Goal: Task Accomplishment & Management: Manage account settings

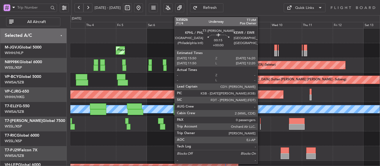
click at [260, 124] on div at bounding box center [260, 127] width 1 height 6
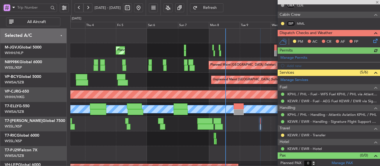
scroll to position [115, 0]
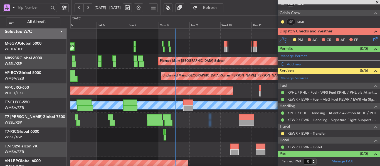
click at [194, 112] on div "Planned Maint [GEOGRAPHIC_DATA] ([GEOGRAPHIC_DATA] Intl) [PERSON_NAME]" at bounding box center [224, 105] width 309 height 15
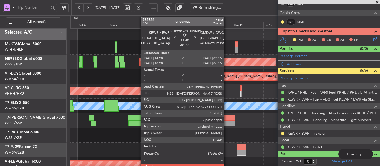
click at [226, 122] on div at bounding box center [228, 124] width 16 height 6
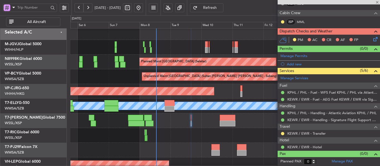
type input "-01:05"
type input "2"
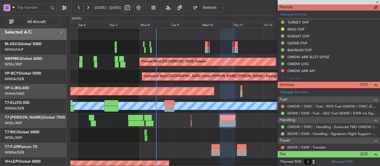
scroll to position [178, 0]
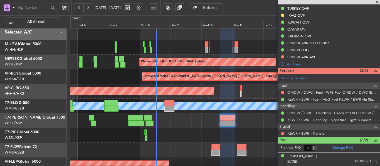
click at [192, 121] on div at bounding box center [224, 121] width 309 height 15
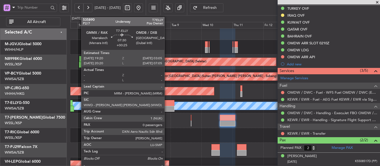
click at [167, 109] on div at bounding box center [169, 109] width 10 height 6
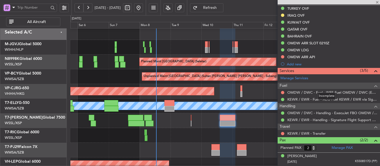
type input "+00:25"
type input "0"
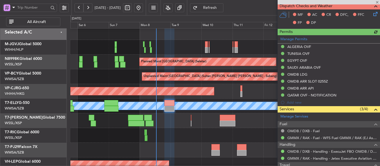
scroll to position [107, 0]
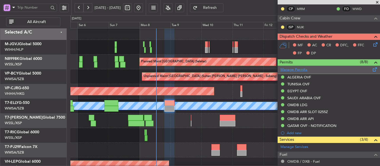
click at [296, 69] on link "Manage Permits" at bounding box center [293, 70] width 27 height 6
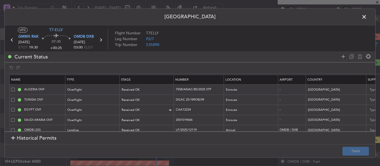
scroll to position [28, 0]
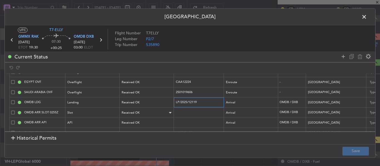
drag, startPoint x: 201, startPoint y: 104, endPoint x: 159, endPoint y: 112, distance: 42.7
click at [159, 108] on table "Name Type Stage Number Location Airport Country Supplier Req For Utc Issued For…" at bounding box center [363, 93] width 709 height 91
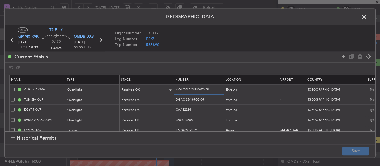
drag, startPoint x: 213, startPoint y: 89, endPoint x: 168, endPoint y: 92, distance: 45.4
click at [168, 92] on tr "ALGERIA OVF Overflight Received OK 7558/ANAC/BS/2025 STP Enroute - [GEOGRAPHIC_…" at bounding box center [364, 90] width 709 height 10
drag, startPoint x: 210, startPoint y: 100, endPoint x: 160, endPoint y: 93, distance: 50.0
click at [161, 93] on table "Name Type Stage Number Location Airport Country Supplier Req For Utc Issued For…" at bounding box center [363, 120] width 709 height 91
drag, startPoint x: 191, startPoint y: 110, endPoint x: 165, endPoint y: 111, distance: 25.6
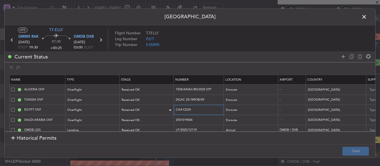
click at [165, 110] on tr "EGYPT OVF Overflight Received OK CAA12224 Enroute - [GEOGRAPHIC_DATA] [DATE] 19…" at bounding box center [364, 110] width 709 height 10
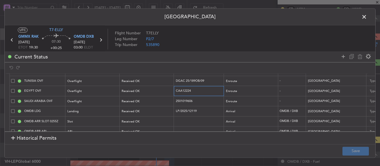
scroll to position [28, 0]
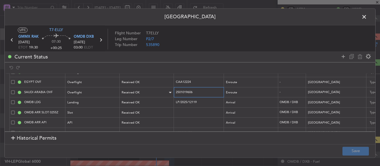
drag, startPoint x: 193, startPoint y: 90, endPoint x: 158, endPoint y: 93, distance: 34.6
click at [158, 93] on tr "SAUDI ARABIA OVF Overflight Received OK 2501019606 Enroute - [GEOGRAPHIC_DATA] …" at bounding box center [364, 93] width 709 height 10
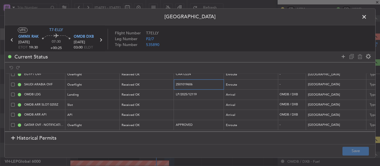
scroll to position [40, 0]
click at [367, 15] on span at bounding box center [367, 18] width 0 height 11
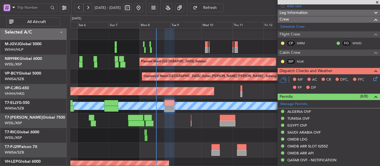
scroll to position [0, 0]
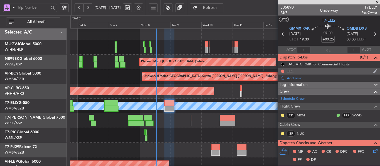
click at [292, 72] on div "FPL" at bounding box center [290, 71] width 6 height 5
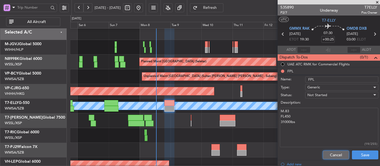
click at [329, 154] on button "Cancel" at bounding box center [335, 155] width 26 height 9
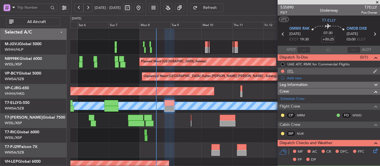
click at [287, 72] on div "FPL" at bounding box center [290, 71] width 6 height 5
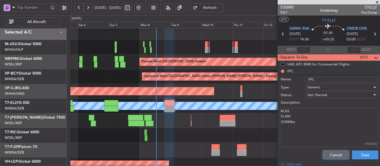
click at [326, 152] on button "Cancel" at bounding box center [335, 155] width 26 height 9
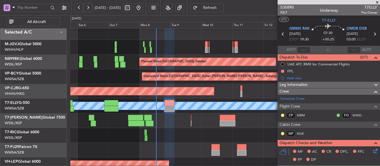
click at [326, 41] on input "+00:25" at bounding box center [327, 39] width 13 height 7
click at [308, 37] on span "19:30" at bounding box center [304, 40] width 9 height 6
type input "+00:30"
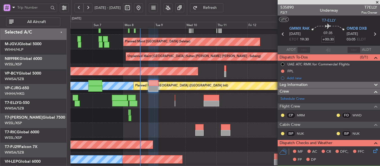
scroll to position [33, 0]
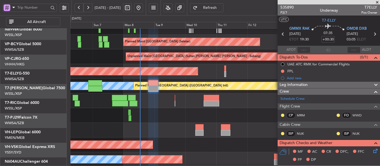
click at [175, 123] on div at bounding box center [224, 130] width 309 height 15
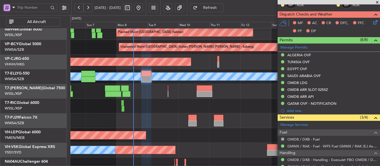
scroll to position [172, 0]
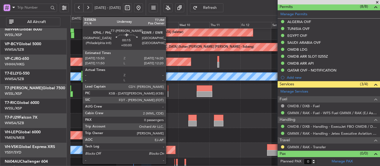
click at [168, 90] on div at bounding box center [168, 89] width 1 height 6
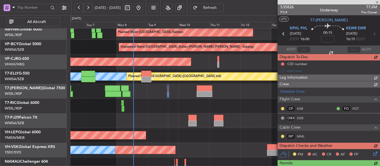
scroll to position [0, 0]
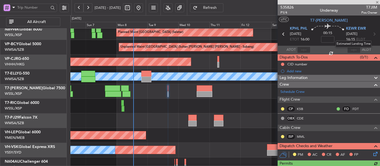
click at [350, 31] on span "[DATE]" at bounding box center [351, 34] width 11 height 6
click at [350, 29] on span "KEWR EWR" at bounding box center [356, 29] width 20 height 6
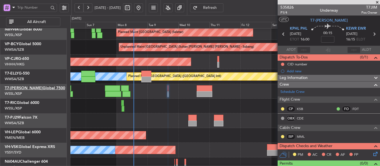
click at [24, 89] on link "T7-[PERSON_NAME] Global 7500" at bounding box center [35, 88] width 60 height 4
click at [31, 103] on link "T7-RIC Global 6000" at bounding box center [22, 103] width 34 height 4
click at [30, 86] on link "T7-[PERSON_NAME] Global 7500" at bounding box center [35, 88] width 60 height 4
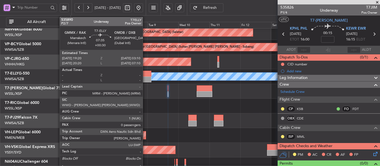
click at [145, 76] on div at bounding box center [146, 74] width 10 height 6
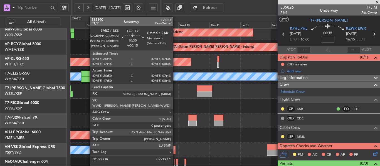
click at [87, 75] on div at bounding box center [88, 74] width 14 height 6
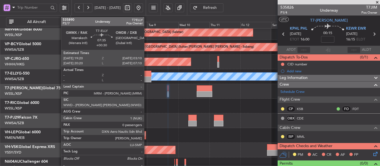
click at [146, 79] on div at bounding box center [146, 80] width 10 height 6
click at [146, 78] on div at bounding box center [146, 80] width 10 height 6
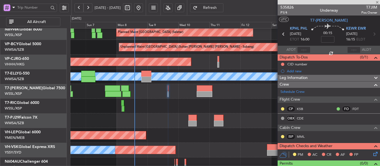
type input "+00:30"
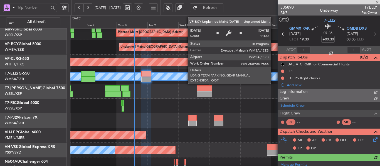
type input "[PERSON_NAME] (LEU)"
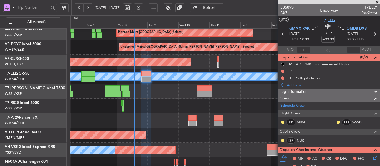
click at [169, 108] on div at bounding box center [224, 106] width 309 height 15
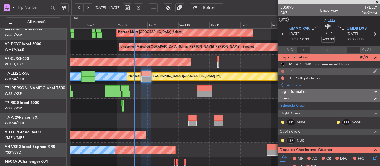
click at [282, 70] on button at bounding box center [282, 71] width 3 height 3
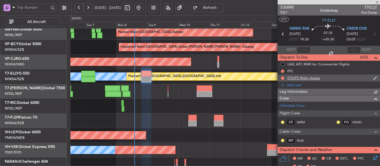
type input "[PERSON_NAME] (LEU)"
click at [283, 78] on button at bounding box center [282, 78] width 3 height 3
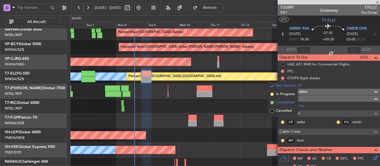
click at [273, 102] on span at bounding box center [271, 102] width 3 height 3
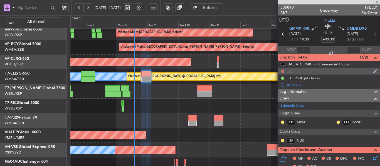
click at [282, 71] on button at bounding box center [282, 71] width 3 height 3
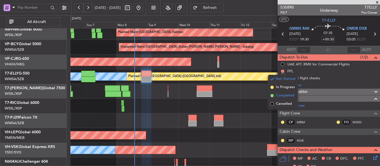
click at [272, 95] on span at bounding box center [271, 95] width 3 height 3
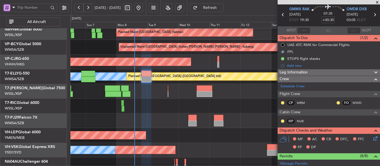
scroll to position [28, 0]
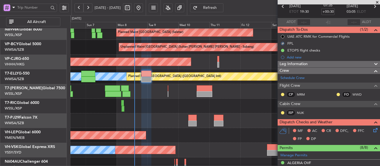
click at [372, 128] on icon at bounding box center [374, 129] width 4 height 4
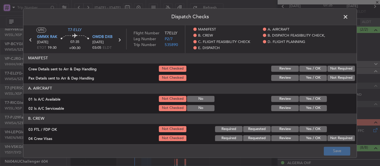
click at [305, 69] on button "Yes / OK" at bounding box center [313, 69] width 28 height 6
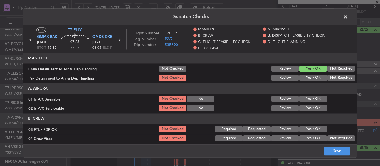
click at [304, 75] on button "Yes / OK" at bounding box center [313, 78] width 28 height 6
click at [305, 97] on button "Yes / OK" at bounding box center [313, 99] width 28 height 6
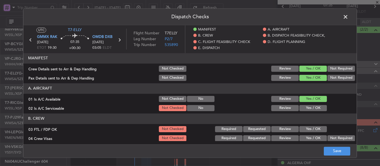
click at [304, 103] on section "A. AIRCRAFT 01 Is A/C Available Not Checked No Review Yes / OK 02 Is A/C Servic…" at bounding box center [189, 97] width 333 height 29
click at [303, 107] on button "Yes / OK" at bounding box center [313, 108] width 28 height 6
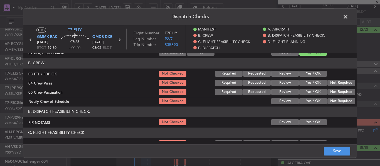
click at [308, 75] on button "Yes / OK" at bounding box center [313, 74] width 28 height 6
click at [308, 84] on button "Yes / OK" at bounding box center [313, 83] width 28 height 6
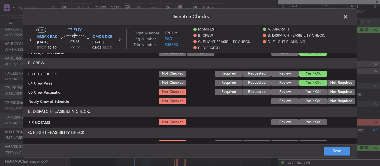
click at [307, 92] on button "Yes / OK" at bounding box center [313, 92] width 28 height 6
click at [307, 98] on button "Yes / OK" at bounding box center [313, 101] width 28 height 6
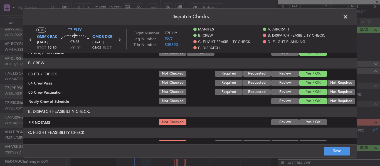
click at [303, 120] on button "Yes / OK" at bounding box center [313, 122] width 28 height 6
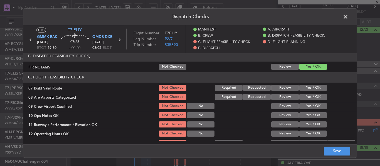
click at [310, 89] on button "Yes / OK" at bounding box center [313, 88] width 28 height 6
drag, startPoint x: 309, startPoint y: 98, endPoint x: 308, endPoint y: 101, distance: 3.1
click at [309, 100] on button "Yes / OK" at bounding box center [313, 97] width 28 height 6
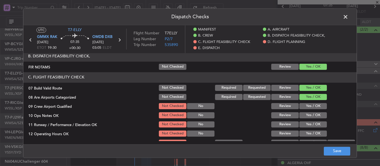
drag, startPoint x: 307, startPoint y: 104, endPoint x: 306, endPoint y: 109, distance: 5.1
click at [306, 107] on button "Yes / OK" at bounding box center [313, 106] width 28 height 6
click at [306, 111] on section "C. FLIGHT FEASIBILITY CHECK 07 Build Valid Route Not Checked Required Requested…" at bounding box center [189, 146] width 333 height 148
click at [306, 116] on button "Yes / OK" at bounding box center [313, 116] width 28 height 6
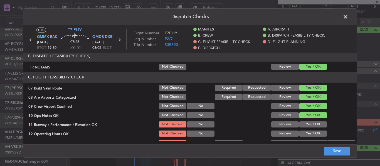
click at [306, 126] on button "Yes / OK" at bounding box center [313, 125] width 28 height 6
click at [305, 133] on button "Yes / OK" at bounding box center [313, 134] width 28 height 6
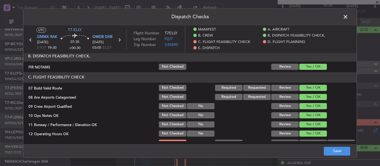
scroll to position [195, 0]
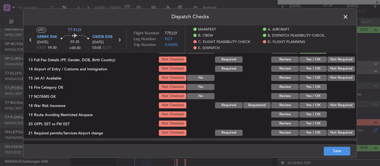
click at [302, 55] on section "C. FLIGHT FEASIBILITY CHECK 07 Build Valid Route Not Checked Required Requested…" at bounding box center [189, 63] width 333 height 148
click at [303, 62] on button "Yes / OK" at bounding box center [313, 60] width 28 height 6
drag, startPoint x: 306, startPoint y: 69, endPoint x: 308, endPoint y: 78, distance: 8.8
click at [306, 70] on button "Yes / OK" at bounding box center [313, 69] width 28 height 6
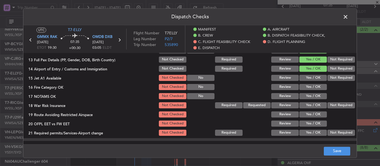
drag, startPoint x: 308, startPoint y: 78, endPoint x: 309, endPoint y: 81, distance: 3.4
click at [308, 78] on button "Yes / OK" at bounding box center [313, 78] width 28 height 6
click at [310, 90] on button "Yes / OK" at bounding box center [313, 87] width 28 height 6
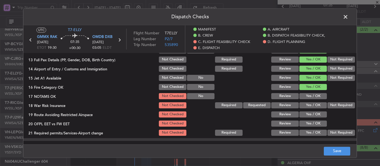
click at [309, 96] on button "Yes / OK" at bounding box center [313, 96] width 28 height 6
drag, startPoint x: 336, startPoint y: 107, endPoint x: 333, endPoint y: 110, distance: 4.3
click at [336, 108] on button "Not Required" at bounding box center [341, 106] width 28 height 6
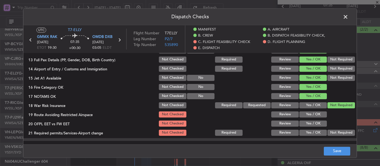
click at [320, 118] on div "Yes / OK" at bounding box center [312, 115] width 28 height 8
click at [313, 116] on button "Yes / OK" at bounding box center [313, 115] width 28 height 6
drag, startPoint x: 311, startPoint y: 123, endPoint x: 310, endPoint y: 129, distance: 6.2
click at [311, 125] on button "Yes / OK" at bounding box center [313, 124] width 28 height 6
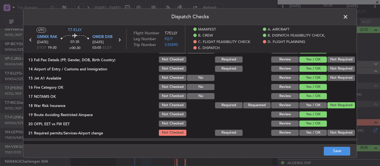
click at [308, 133] on button "Yes / OK" at bounding box center [313, 133] width 28 height 6
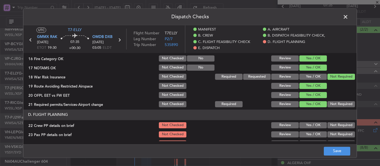
scroll to position [250, 0]
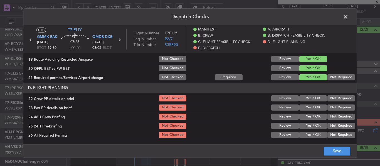
click at [308, 98] on button "Yes / OK" at bounding box center [313, 99] width 28 height 6
drag, startPoint x: 306, startPoint y: 106, endPoint x: 307, endPoint y: 113, distance: 7.0
click at [306, 107] on button "Yes / OK" at bounding box center [313, 108] width 28 height 6
click at [307, 113] on div "Yes / OK" at bounding box center [312, 117] width 28 height 8
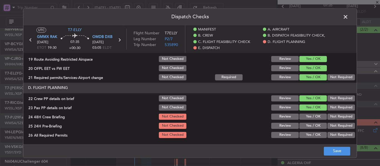
click at [308, 124] on button "Yes / OK" at bounding box center [313, 126] width 28 height 6
click at [308, 115] on button "Yes / OK" at bounding box center [313, 117] width 28 height 6
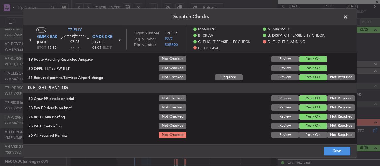
drag, startPoint x: 305, startPoint y: 134, endPoint x: 312, endPoint y: 118, distance: 17.4
click at [305, 133] on button "Yes / OK" at bounding box center [313, 135] width 28 height 6
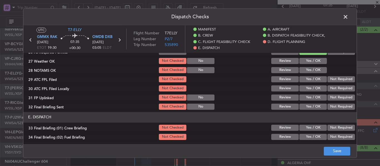
click at [310, 60] on button "Yes / OK" at bounding box center [313, 61] width 28 height 6
drag, startPoint x: 306, startPoint y: 68, endPoint x: 305, endPoint y: 73, distance: 5.2
click at [306, 70] on button "Yes / OK" at bounding box center [313, 70] width 28 height 6
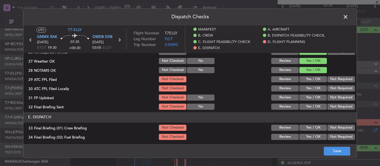
drag, startPoint x: 305, startPoint y: 77, endPoint x: 307, endPoint y: 84, distance: 7.5
click at [305, 77] on button "Yes / OK" at bounding box center [313, 79] width 28 height 6
click at [307, 85] on section "D. FLIGHT PLANNING 22 Crew PP details on brief Not Checked Review Yes / OK Not …" at bounding box center [189, 54] width 333 height 111
click at [306, 92] on div "Yes / OK" at bounding box center [312, 89] width 28 height 8
click at [306, 100] on button "Yes / OK" at bounding box center [313, 98] width 28 height 6
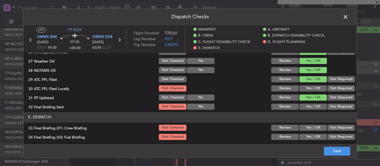
click at [304, 111] on div "Yes / OK" at bounding box center [312, 107] width 28 height 8
drag, startPoint x: 304, startPoint y: 107, endPoint x: 306, endPoint y: 94, distance: 13.0
click at [304, 105] on button "Yes / OK" at bounding box center [313, 107] width 28 height 6
click at [306, 89] on button "Yes / OK" at bounding box center [313, 89] width 28 height 6
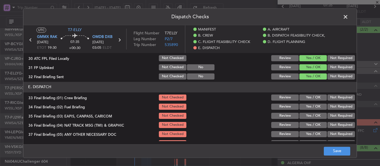
scroll to position [389, 0]
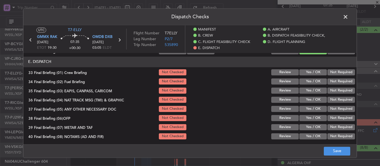
click at [311, 74] on button "Yes / OK" at bounding box center [313, 72] width 28 height 6
click at [309, 84] on button "Yes / OK" at bounding box center [313, 82] width 28 height 6
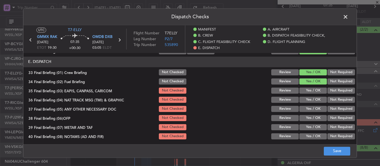
click at [308, 94] on button "Yes / OK" at bounding box center [313, 91] width 28 height 6
click at [307, 99] on button "Yes / OK" at bounding box center [313, 100] width 28 height 6
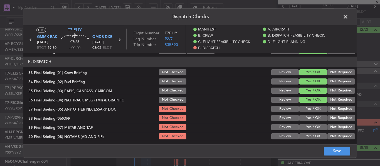
click at [306, 103] on button "Yes / OK" at bounding box center [313, 100] width 28 height 6
drag, startPoint x: 306, startPoint y: 106, endPoint x: 305, endPoint y: 113, distance: 6.2
click at [306, 107] on button "Yes / OK" at bounding box center [313, 109] width 28 height 6
drag, startPoint x: 305, startPoint y: 113, endPoint x: 305, endPoint y: 118, distance: 4.7
click at [305, 114] on section "E. DISPATCH 33 Final Briefing (01) Crew Briefing Not Checked Review Yes / OK No…" at bounding box center [189, 117] width 333 height 121
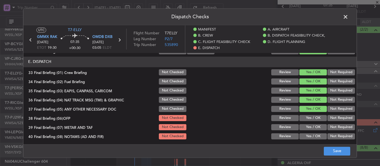
drag, startPoint x: 305, startPoint y: 119, endPoint x: 306, endPoint y: 127, distance: 8.4
click at [305, 120] on button "Yes / OK" at bounding box center [313, 118] width 28 height 6
click at [307, 130] on button "Yes / OK" at bounding box center [313, 127] width 28 height 6
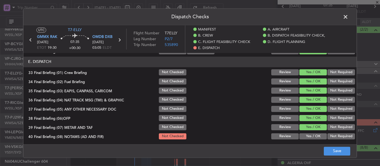
click at [305, 141] on section "E. DISPATCH 33 Final Briefing (01) Crew Briefing Not Checked Review Yes / OK No…" at bounding box center [189, 117] width 333 height 121
click at [306, 135] on button "Yes / OK" at bounding box center [313, 137] width 28 height 6
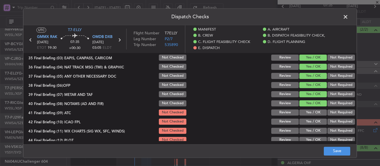
scroll to position [427, 0]
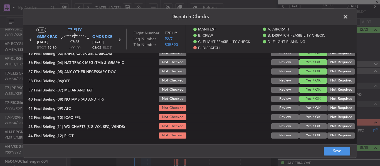
drag, startPoint x: 308, startPoint y: 109, endPoint x: 306, endPoint y: 116, distance: 6.4
click at [306, 109] on button "Yes / OK" at bounding box center [313, 108] width 28 height 6
click at [306, 116] on button "Yes / OK" at bounding box center [313, 117] width 28 height 6
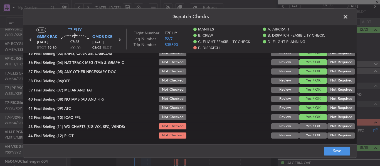
drag, startPoint x: 306, startPoint y: 122, endPoint x: 306, endPoint y: 128, distance: 5.8
click at [306, 123] on section "E. DISPATCH 33 Final Briefing (01) Crew Briefing Not Checked Review Yes / OK No…" at bounding box center [189, 79] width 333 height 121
click at [306, 129] on button "Yes / OK" at bounding box center [313, 127] width 28 height 6
click at [305, 134] on button "Yes / OK" at bounding box center [313, 136] width 28 height 6
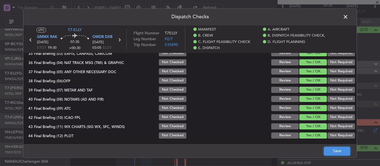
click at [328, 151] on button "Save" at bounding box center [336, 151] width 26 height 9
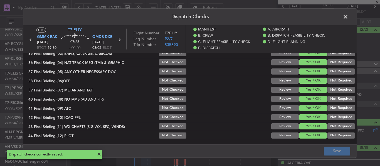
click at [348, 17] on span at bounding box center [348, 18] width 0 height 11
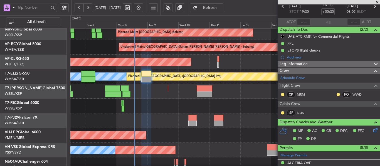
type input "[PERSON_NAME] (LEU)"
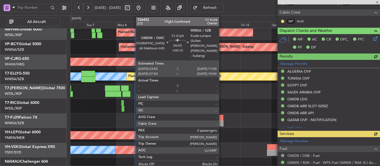
scroll to position [139, 0]
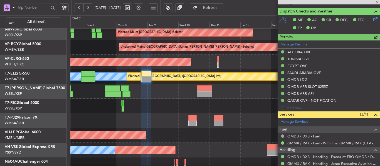
type input "[PERSON_NAME] (LEU)"
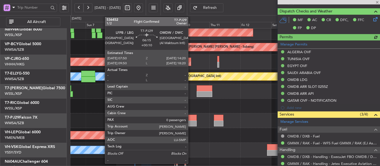
click at [190, 119] on div at bounding box center [192, 118] width 9 height 6
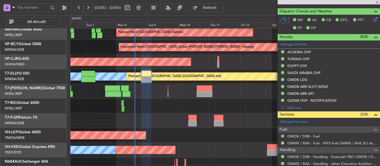
type input "+00:10"
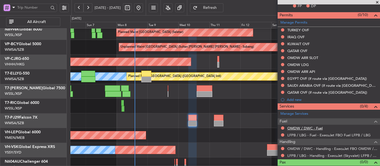
scroll to position [158, 0]
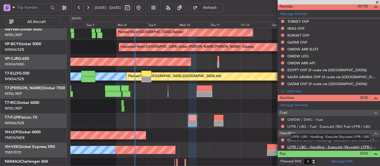
click at [340, 146] on link "LFPB / LBG - Handling - ExecuJet (Skyvalet) LFPB / LBG" at bounding box center [332, 147] width 90 height 5
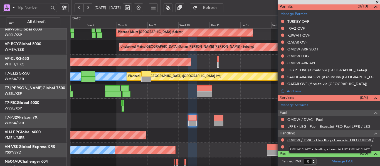
click at [311, 140] on link "OMDW / DWC - Handling - ExecuJet FBO OMDW / DWC" at bounding box center [332, 140] width 90 height 5
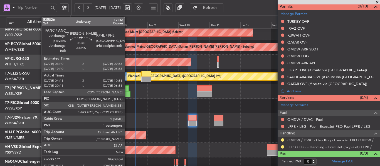
click at [127, 91] on div at bounding box center [125, 89] width 8 height 6
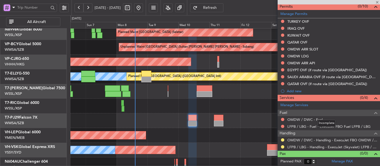
type input "-00:15"
type input "04:51"
type input "10:46"
type input "1"
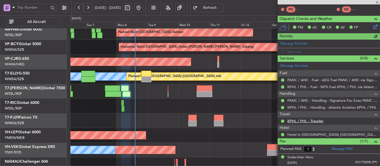
scroll to position [134, 0]
type input "[PERSON_NAME] (LEU)"
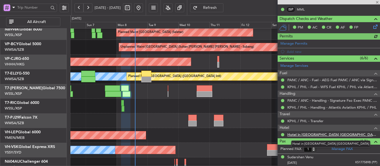
click at [329, 136] on link "Hotel in [GEOGRAPHIC_DATA] [GEOGRAPHIC_DATA]" at bounding box center [332, 135] width 90 height 5
type input "[PERSON_NAME] (LEU)"
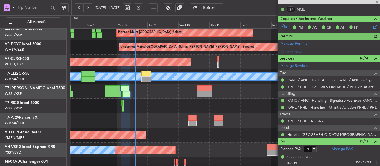
type input "[PERSON_NAME] (LEU)"
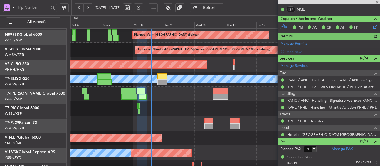
click at [160, 119] on div at bounding box center [224, 123] width 309 height 15
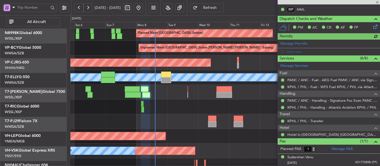
scroll to position [32, 0]
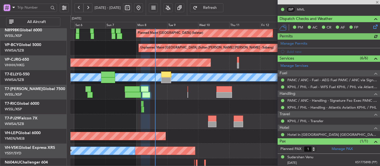
click at [178, 108] on div at bounding box center [224, 107] width 309 height 15
click at [216, 122] on div at bounding box center [224, 121] width 309 height 15
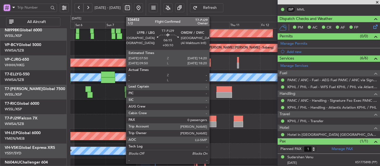
click at [211, 122] on div at bounding box center [212, 125] width 9 height 6
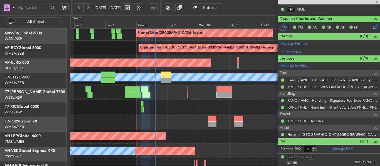
click at [230, 125] on div at bounding box center [224, 121] width 309 height 15
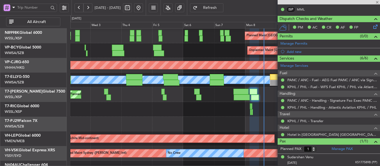
click at [212, 127] on div at bounding box center [224, 124] width 309 height 15
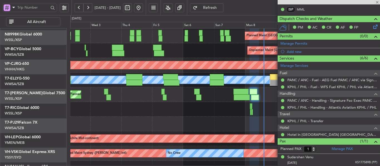
type input "+00:10"
type input "0"
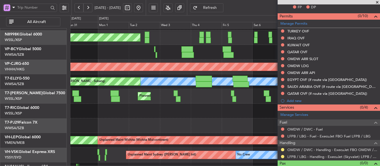
scroll to position [50, 0]
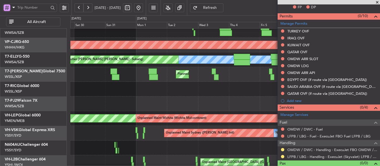
click at [163, 104] on div at bounding box center [224, 104] width 309 height 15
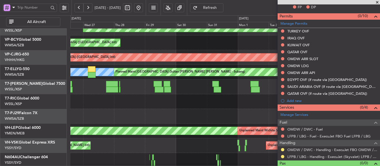
click at [171, 111] on div at bounding box center [224, 116] width 309 height 15
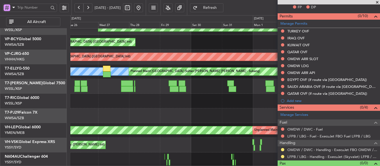
click at [154, 109] on div at bounding box center [224, 116] width 309 height 15
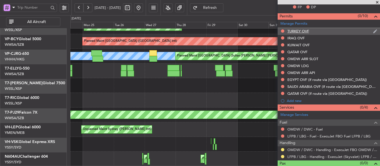
scroll to position [53, 0]
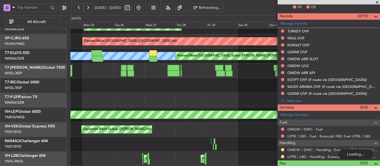
click at [376, 2] on span at bounding box center [377, 2] width 6 height 5
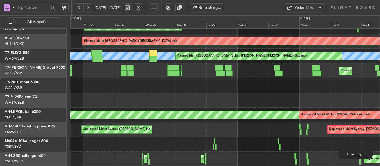
scroll to position [0, 0]
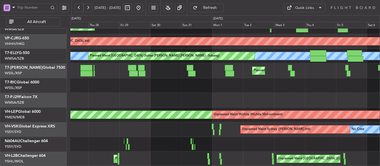
click at [140, 100] on div at bounding box center [224, 100] width 309 height 15
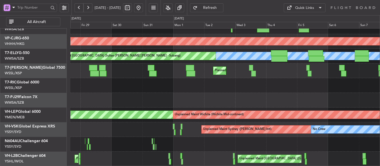
click at [70, 89] on div "Unplanned Maint [GEOGRAPHIC_DATA] (Sultan [PERSON_NAME] [PERSON_NAME] - Subang)…" at bounding box center [190, 90] width 380 height 151
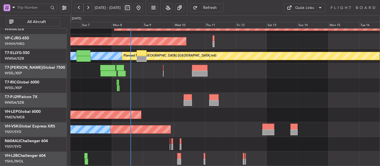
click at [88, 99] on div at bounding box center [224, 100] width 309 height 15
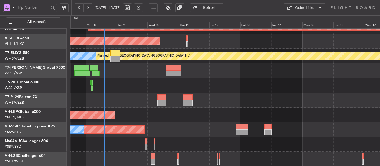
click at [136, 99] on div at bounding box center [224, 100] width 309 height 15
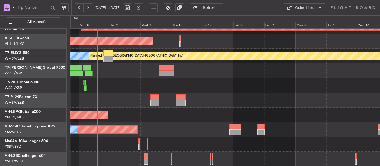
click at [158, 85] on div "Unplanned Maint [GEOGRAPHIC_DATA] (Sultan [PERSON_NAME] [PERSON_NAME] - Subang)…" at bounding box center [224, 70] width 309 height 191
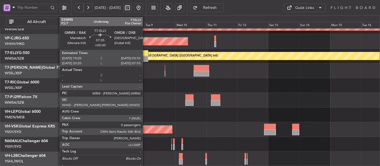
click at [145, 52] on div at bounding box center [143, 53] width 10 height 6
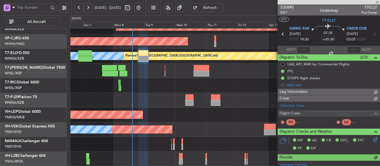
type input "[PERSON_NAME] (LEU)"
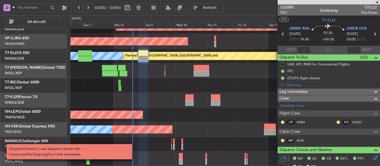
type input "[PERSON_NAME] (LEU)"
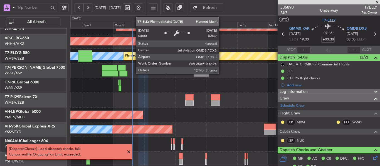
click at [221, 53] on div "Planned Maint [GEOGRAPHIC_DATA] ([GEOGRAPHIC_DATA] Intl)" at bounding box center [290, 56] width 333 height 8
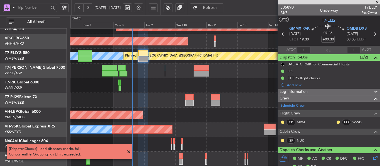
click at [221, 10] on button "Refresh" at bounding box center [206, 7] width 33 height 9
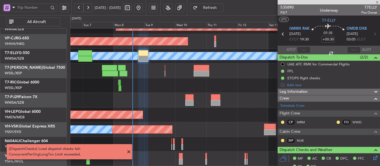
type input "[PERSON_NAME] (LEU)"
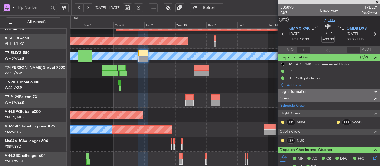
type input "[PERSON_NAME] (LEU)"
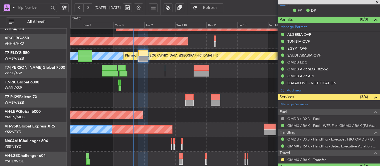
scroll to position [169, 0]
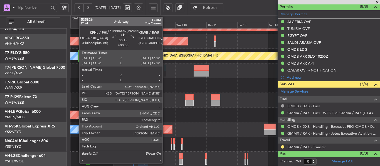
click at [165, 73] on div at bounding box center [164, 74] width 1 height 6
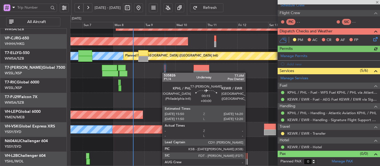
scroll to position [115, 0]
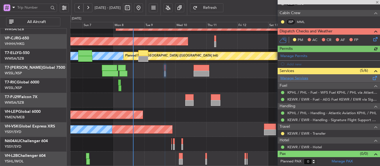
click at [303, 77] on link "Manage Services" at bounding box center [294, 79] width 28 height 6
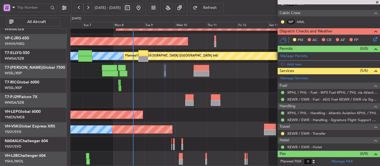
click at [222, 11] on button "Refresh" at bounding box center [206, 7] width 33 height 9
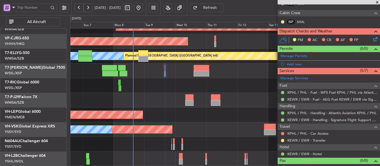
scroll to position [122, 0]
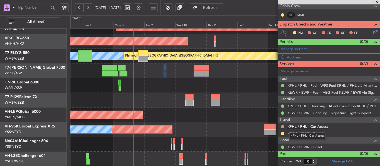
click at [301, 126] on link "KPHL / PHL - Car Access" at bounding box center [307, 126] width 41 height 5
click at [221, 9] on span "Refresh" at bounding box center [209, 8] width 23 height 4
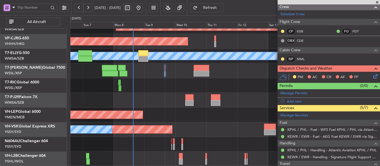
scroll to position [11, 0]
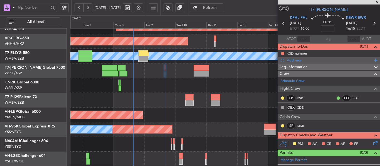
click at [295, 59] on div "Add new" at bounding box center [328, 60] width 85 height 5
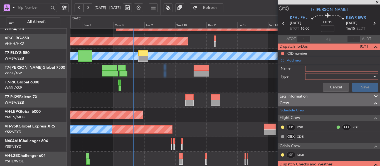
drag, startPoint x: 306, startPoint y: 66, endPoint x: 309, endPoint y: 69, distance: 4.0
click at [306, 66] on input "Name:" at bounding box center [341, 69] width 73 height 6
type input "FPL"
click at [314, 79] on div at bounding box center [339, 77] width 65 height 8
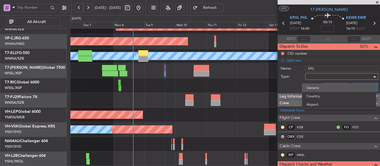
click at [312, 90] on span "Generic" at bounding box center [338, 88] width 65 height 8
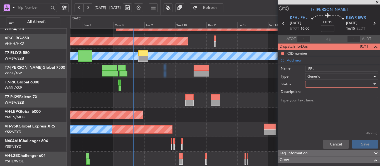
click at [311, 83] on div at bounding box center [339, 84] width 65 height 8
click at [312, 92] on span "Not Started" at bounding box center [338, 95] width 65 height 8
click at [304, 98] on textarea "Description:" at bounding box center [329, 117] width 98 height 40
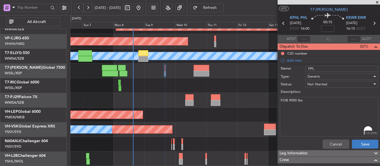
type textarea "FOB 9000 lbs"
click at [354, 145] on button "Save" at bounding box center [365, 144] width 26 height 9
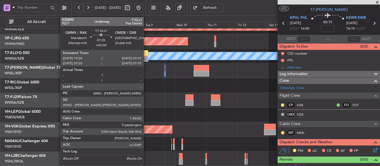
click at [145, 56] on div at bounding box center [143, 59] width 10 height 6
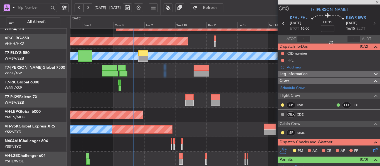
type input "+00:30"
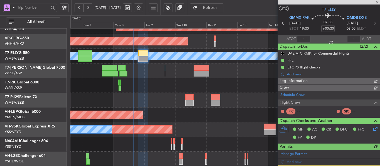
type input "[PERSON_NAME] (LEU)"
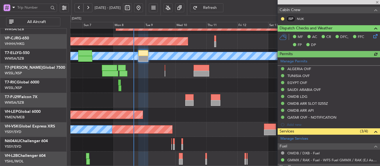
scroll to position [169, 0]
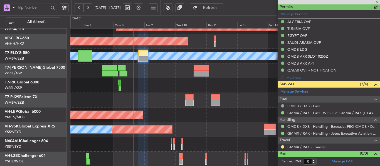
click at [298, 148] on mat-tooltip-component "GMMX / RAK - Handling - Jetex Executive Aviation GMMX / RAK" at bounding box center [325, 143] width 101 height 15
click at [307, 148] on link "GMMX / RAK - Transfer" at bounding box center [306, 147] width 39 height 5
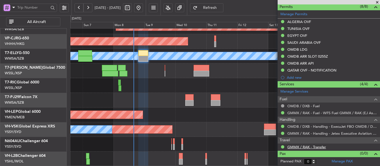
type input "[PERSON_NAME] (LEU)"
